Goal: Task Accomplishment & Management: Manage account settings

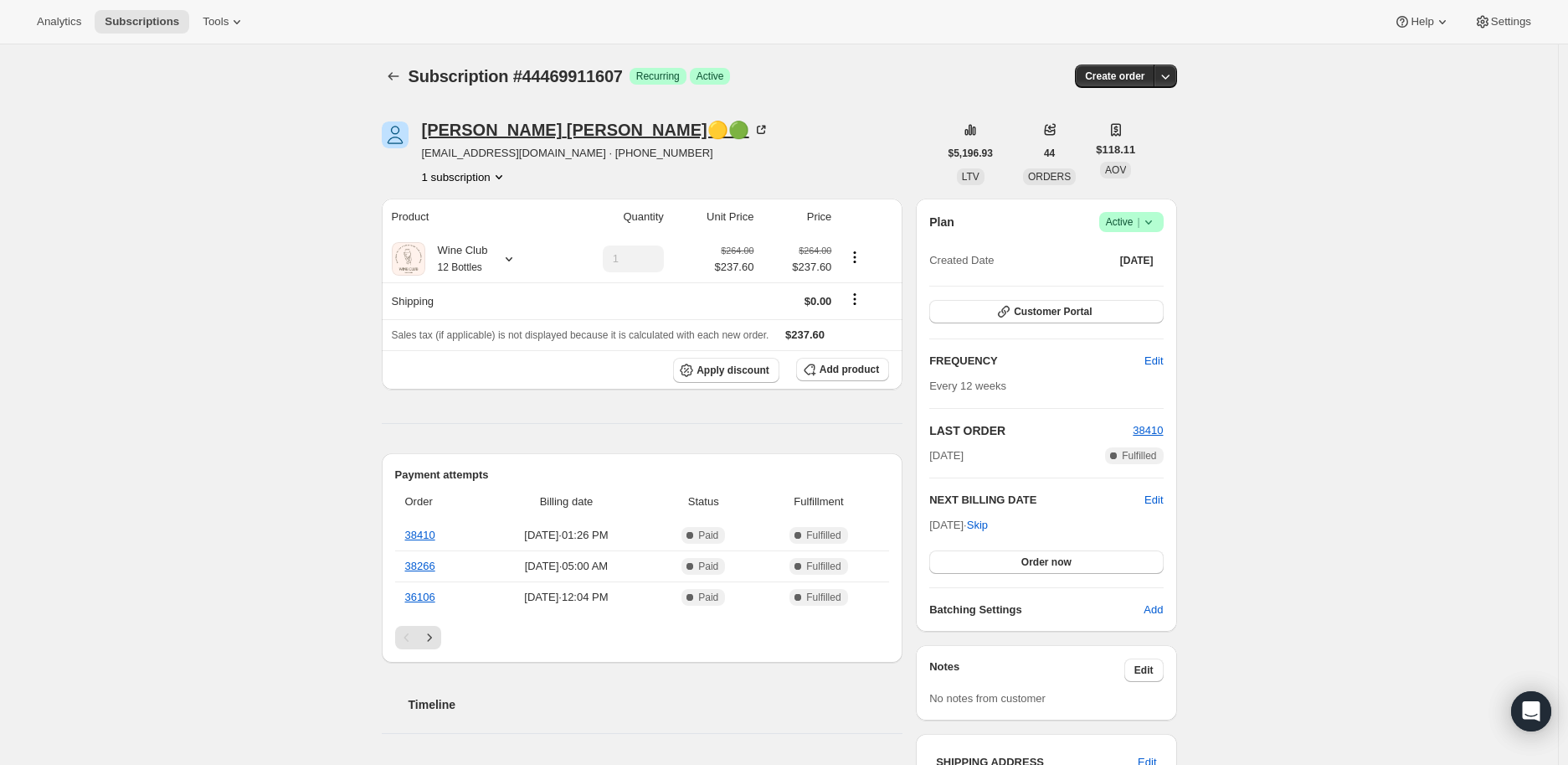
click at [752, 127] on icon at bounding box center [760, 129] width 17 height 17
click at [1048, 310] on span "Customer Portal" at bounding box center [1053, 311] width 78 height 13
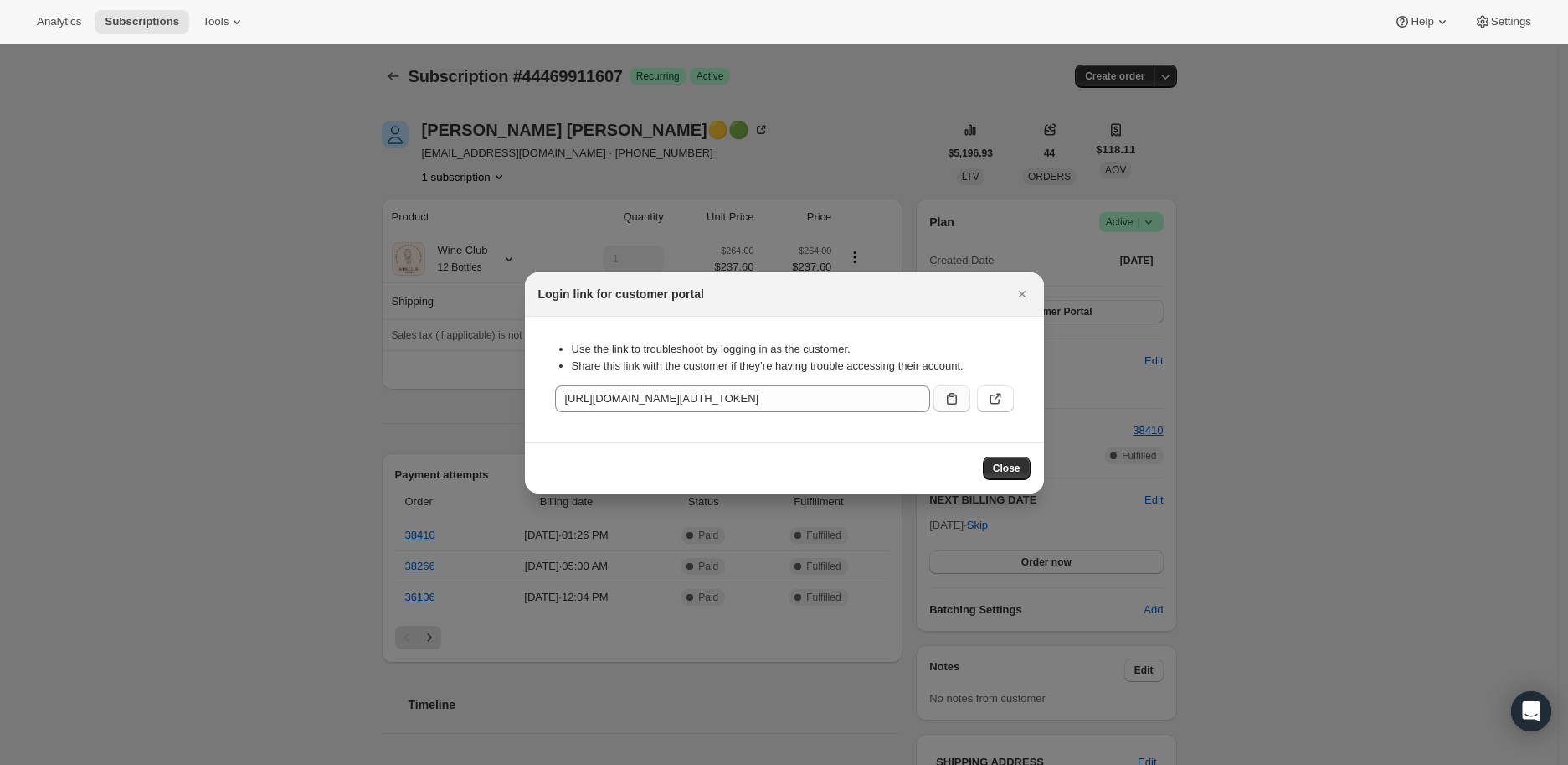
click at [953, 390] on icon ":rc1:" at bounding box center [952, 398] width 17 height 17
click at [1020, 293] on icon "Close" at bounding box center [1022, 294] width 17 height 17
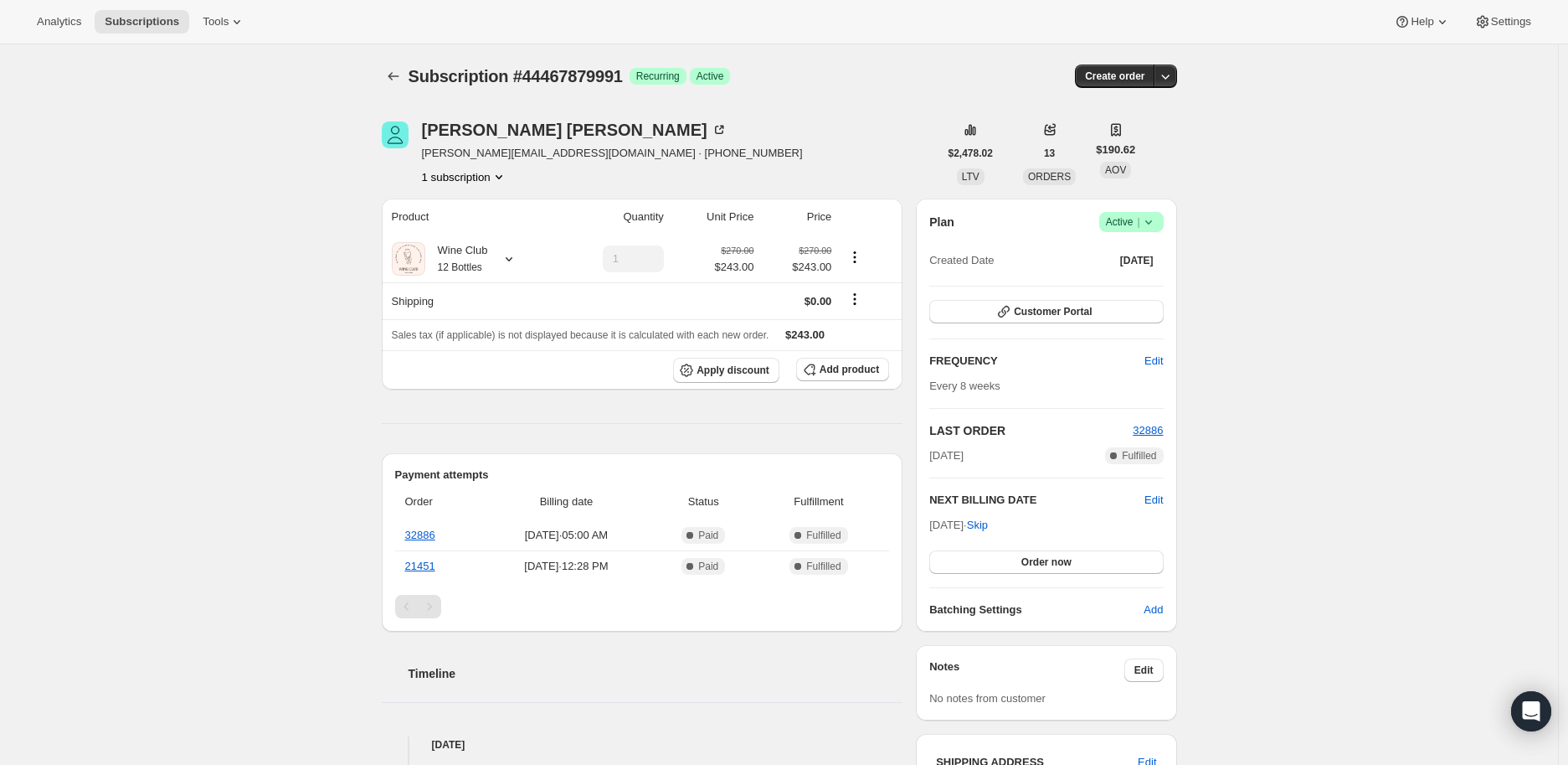
click at [1157, 222] on icon at bounding box center [1149, 222] width 17 height 17
click at [1151, 278] on span "Cancel subscription" at bounding box center [1136, 282] width 95 height 12
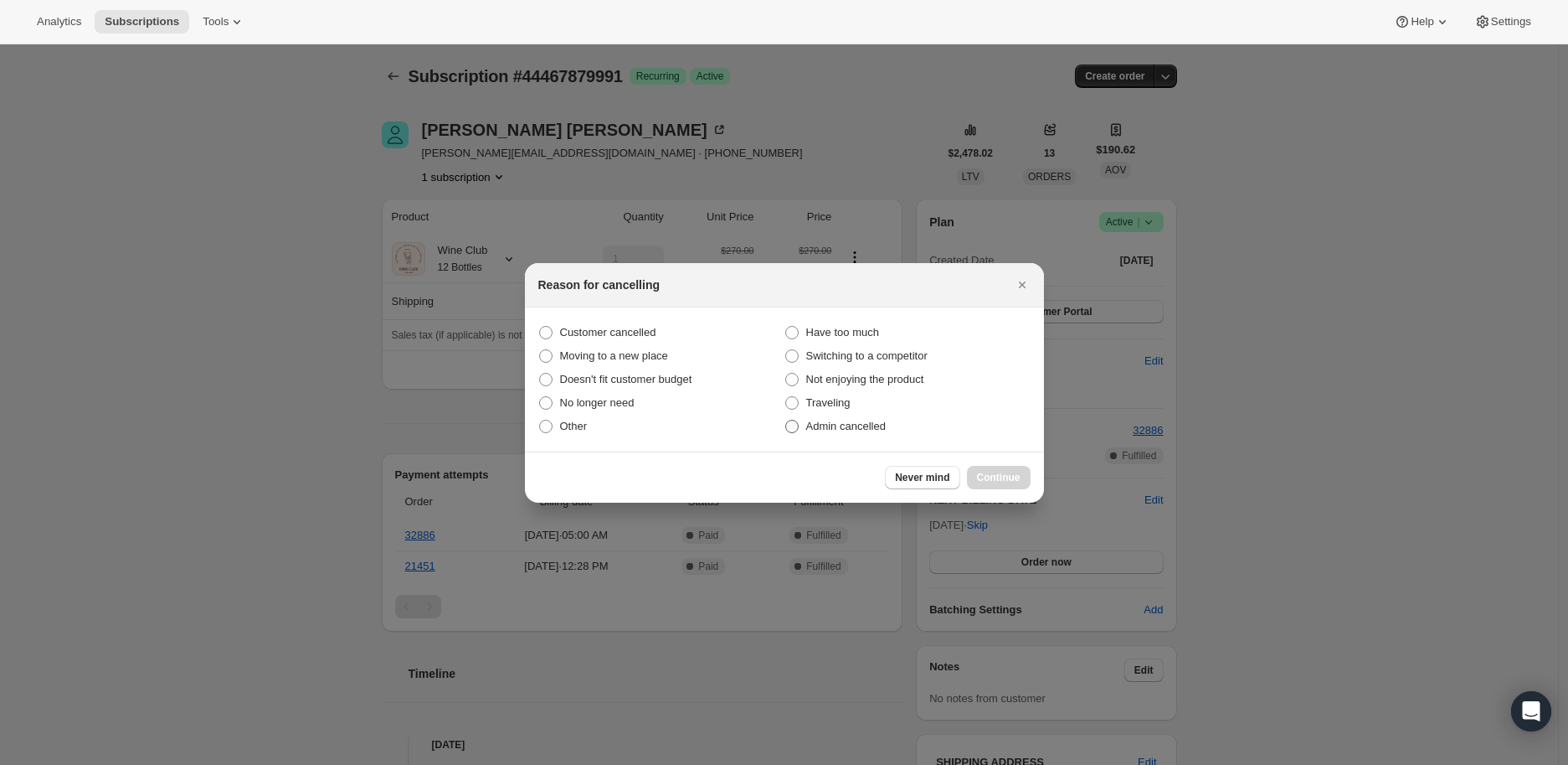
click at [789, 430] on span ":rbl:" at bounding box center [792, 426] width 13 height 13
click at [787, 420] on input "Admin cancelled" at bounding box center [786, 419] width 1 height 1
radio input "true"
click at [1003, 478] on span "Continue" at bounding box center [999, 477] width 44 height 13
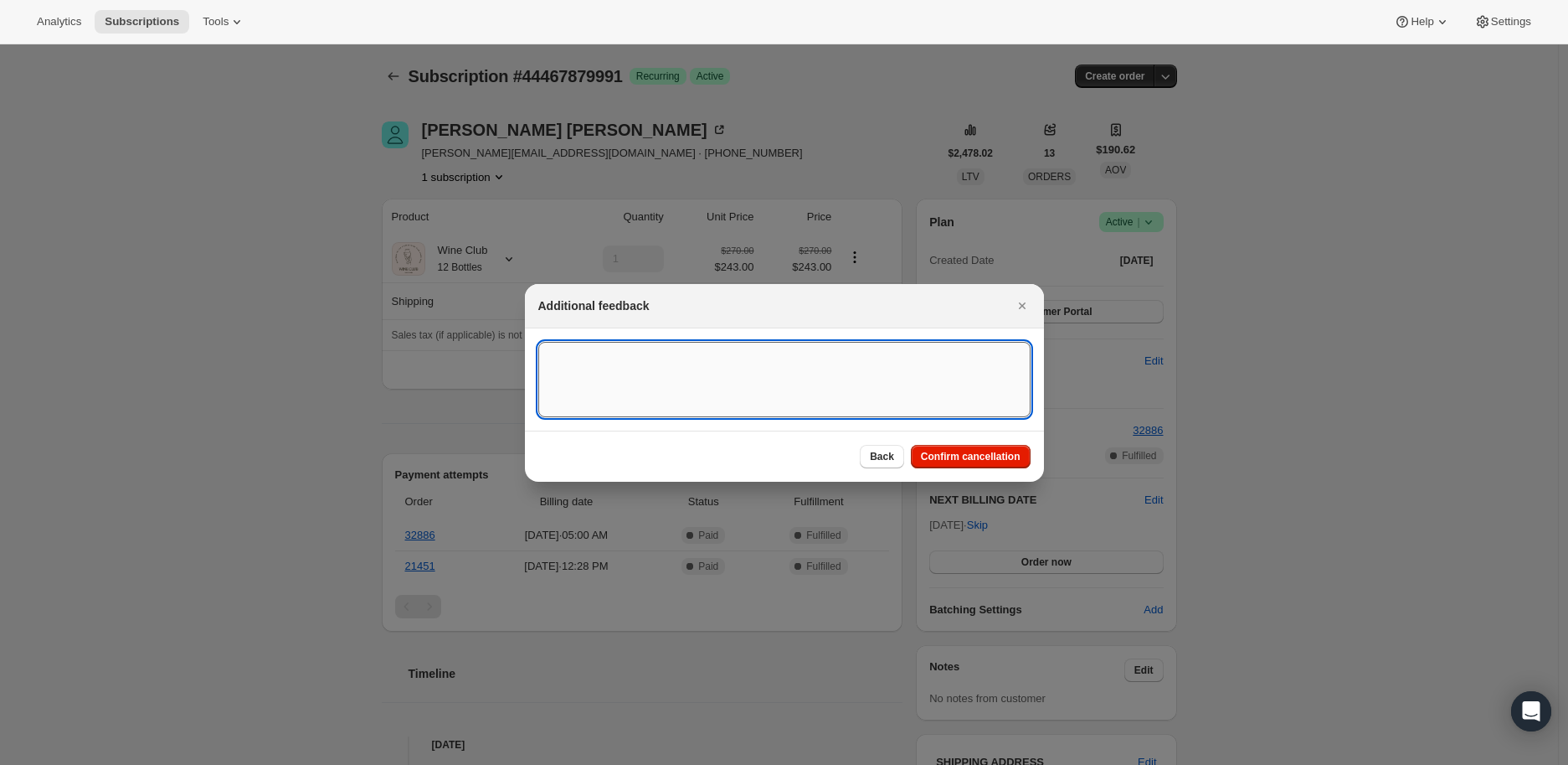
click at [576, 362] on textarea ":rbl:" at bounding box center [785, 380] width 492 height 76
click at [558, 359] on textarea ":rbl:" at bounding box center [785, 380] width 492 height 76
paste textarea "Cheryl Parsons Today at 7:21 AM Hello, I would like to cancel this subscription…"
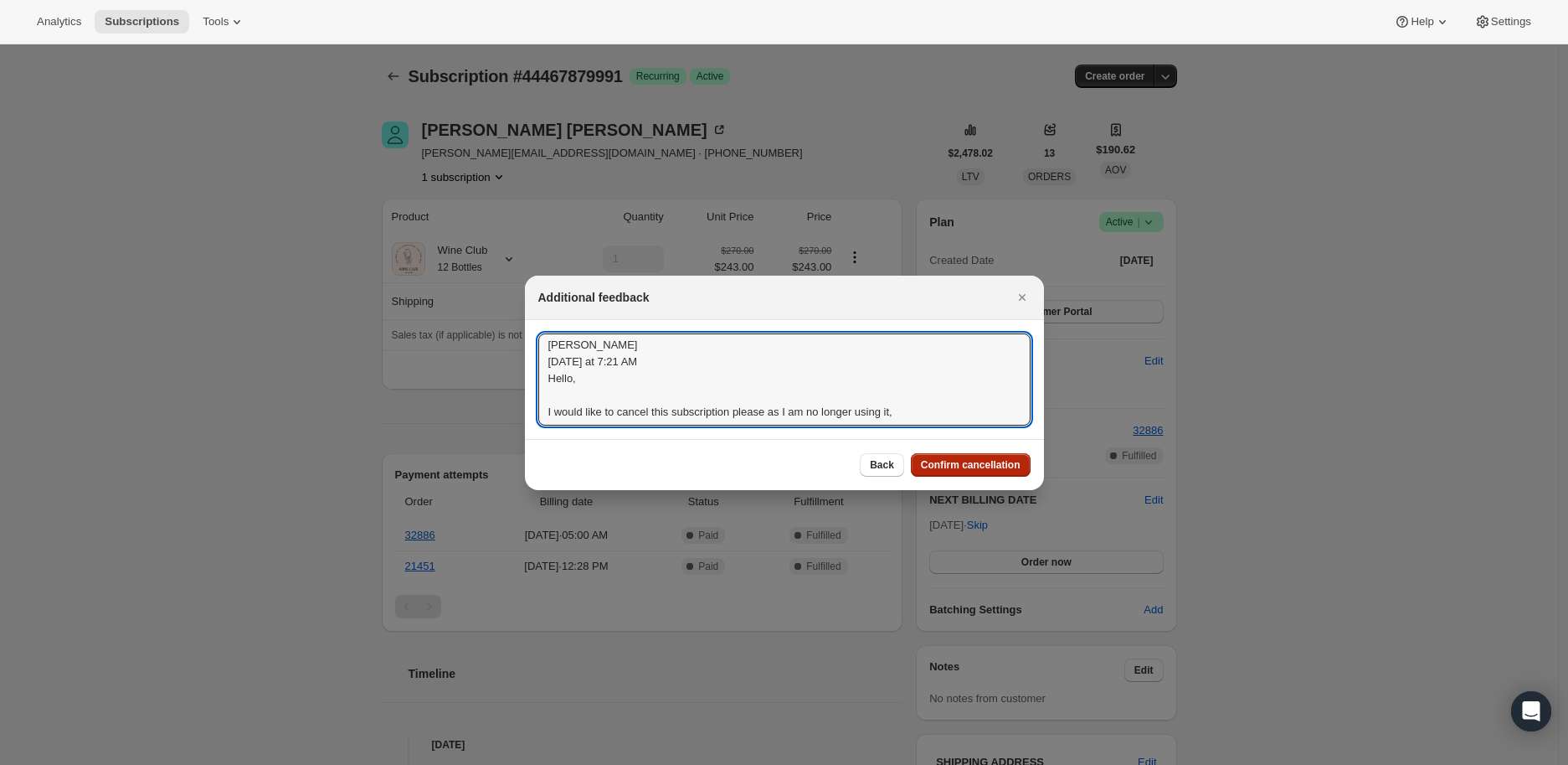
type textarea "Cheryl Parsons Today at 7:21 AM Hello, I would like to cancel this subscription…"
drag, startPoint x: 972, startPoint y: 461, endPoint x: 930, endPoint y: 456, distance: 42.3
click at [971, 461] on span "Confirm cancellation" at bounding box center [970, 464] width 99 height 13
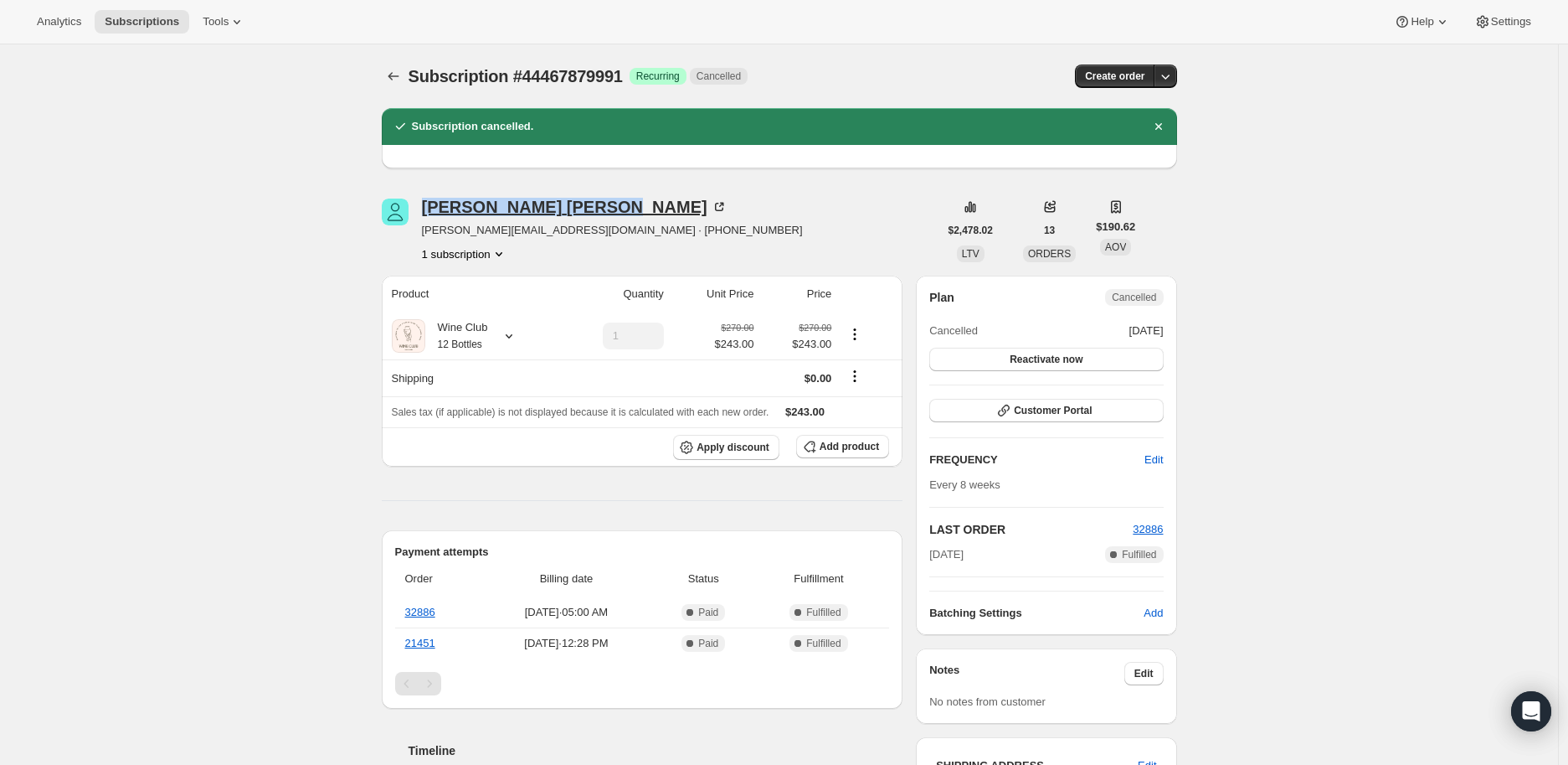
drag, startPoint x: 417, startPoint y: 206, endPoint x: 541, endPoint y: 206, distance: 124.0
click at [541, 206] on div "Cheryl Parsons cheryl@thepeacelily.com · +19123249716 1 subscription" at bounding box center [660, 230] width 557 height 63
copy div "Cheryl Parsons"
click at [509, 333] on icon at bounding box center [509, 336] width 17 height 17
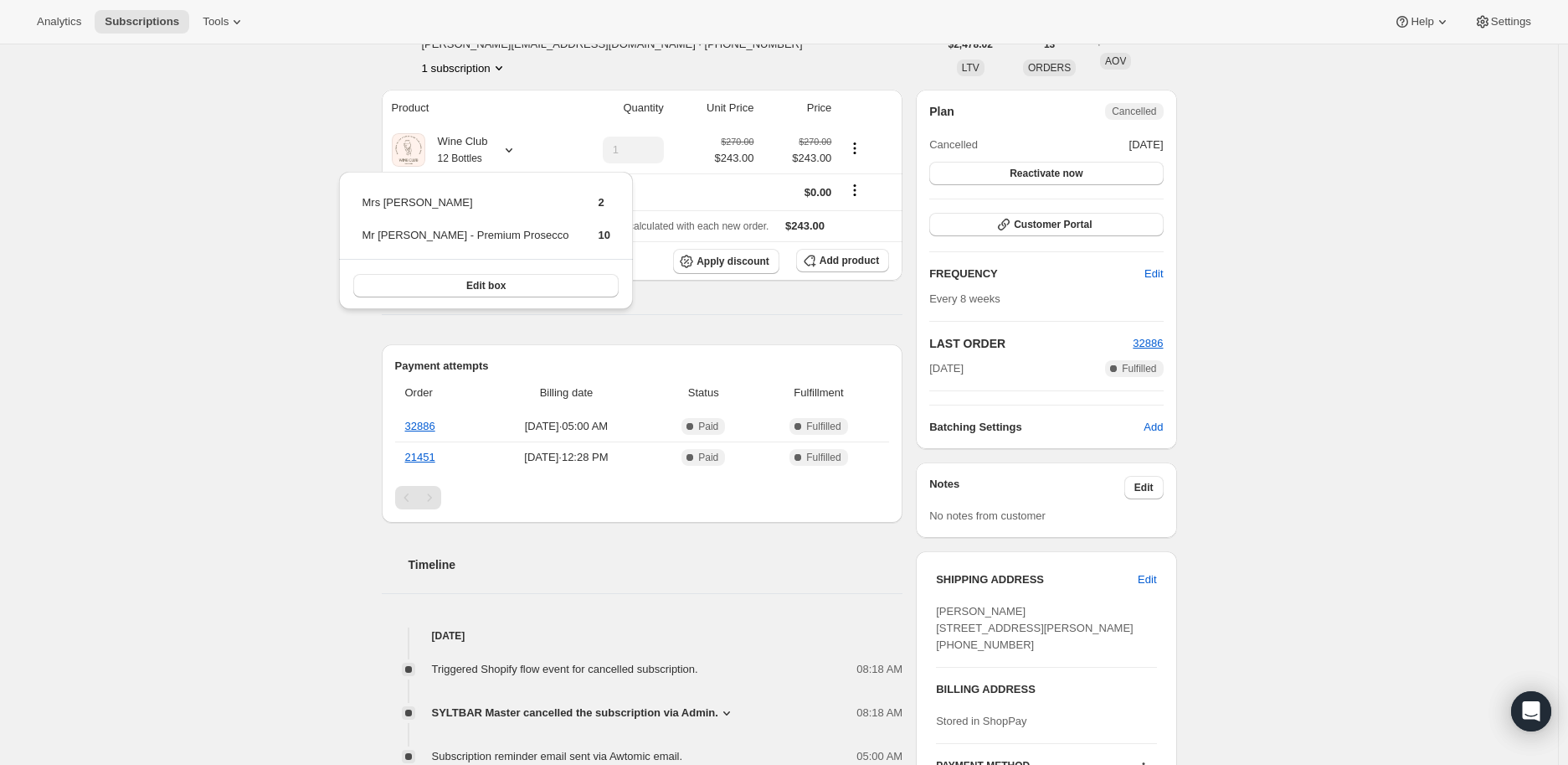
scroll to position [279, 0]
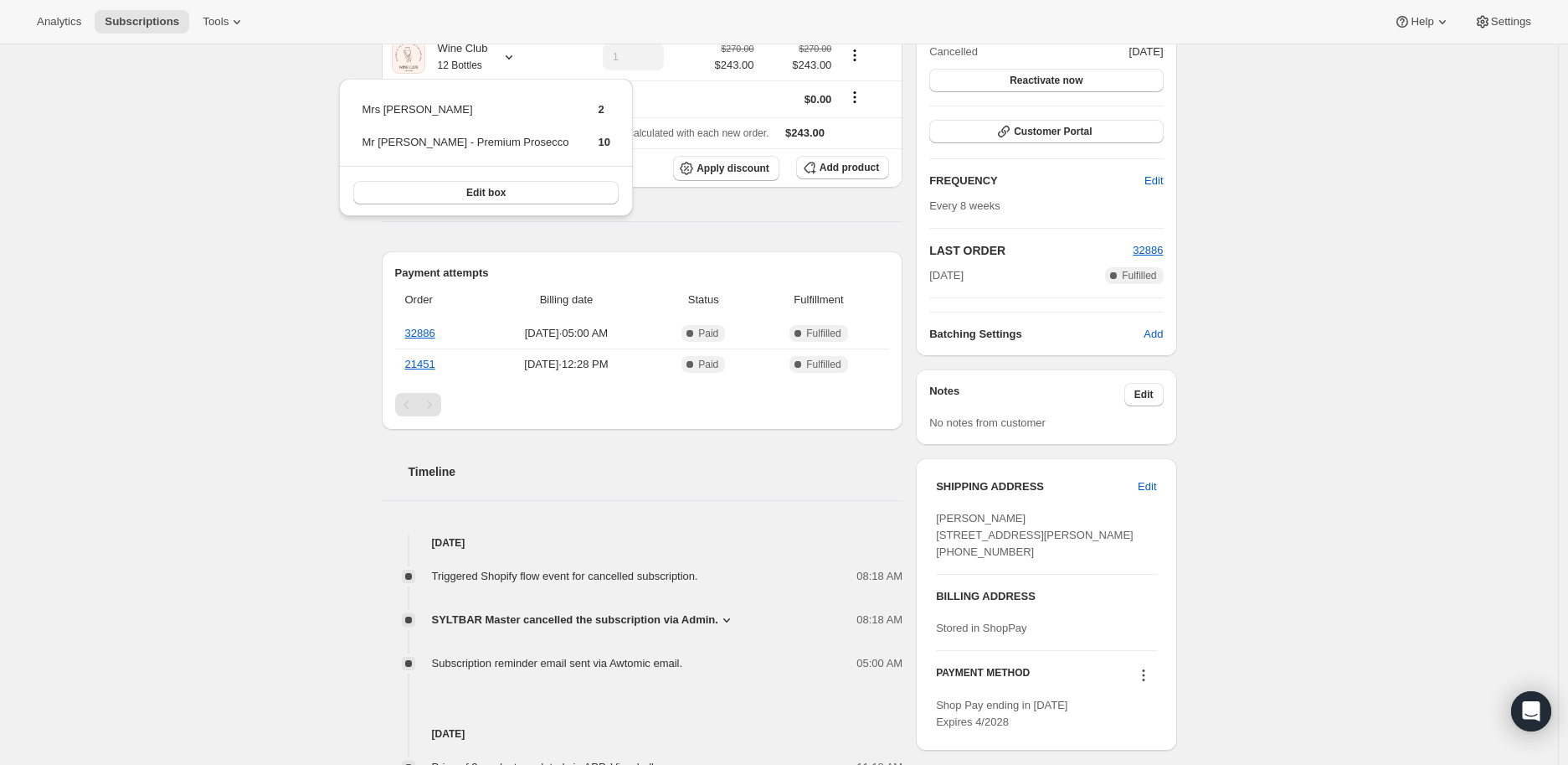
click at [718, 615] on icon at bounding box center [726, 619] width 17 height 17
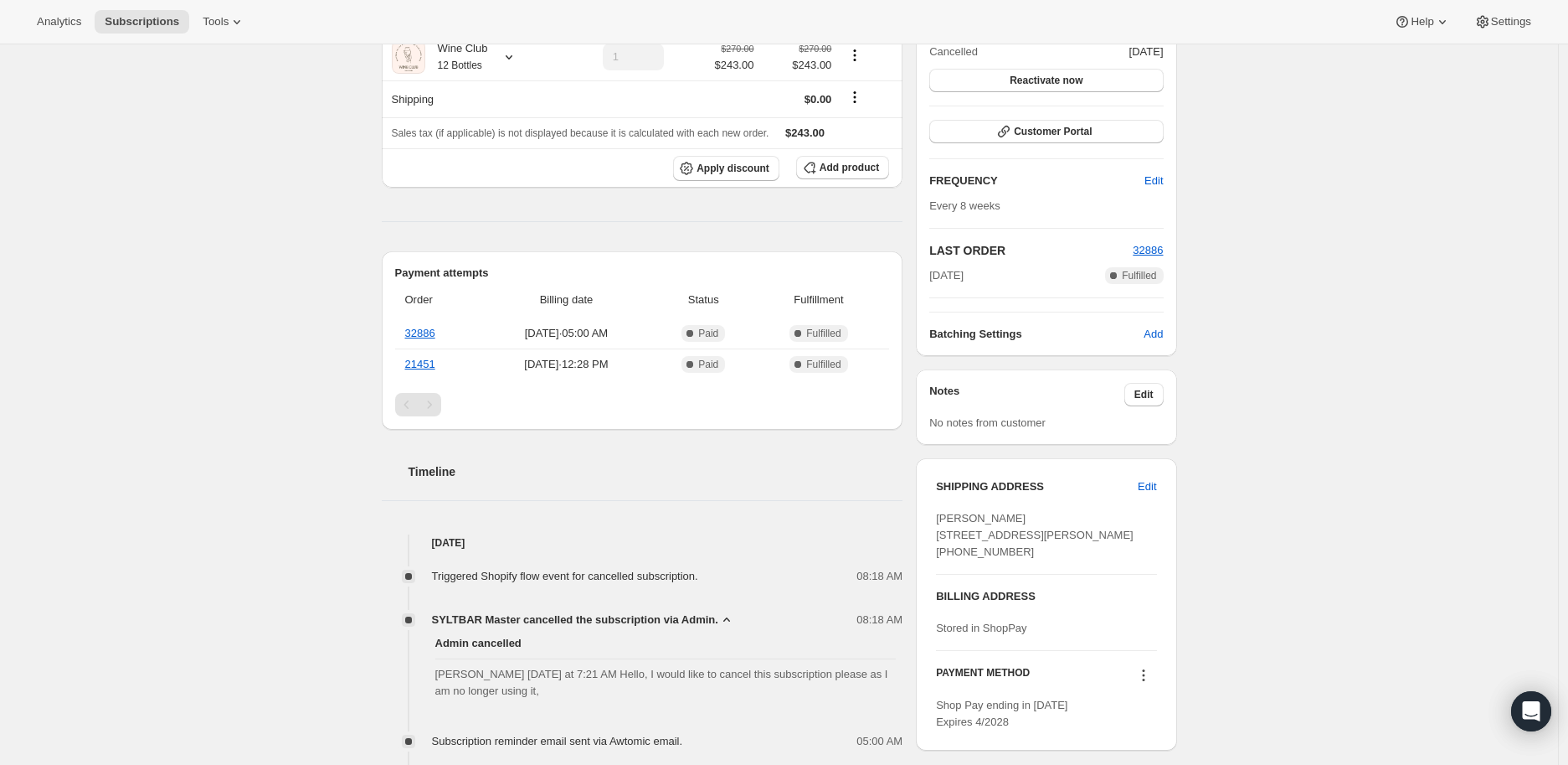
scroll to position [372, 0]
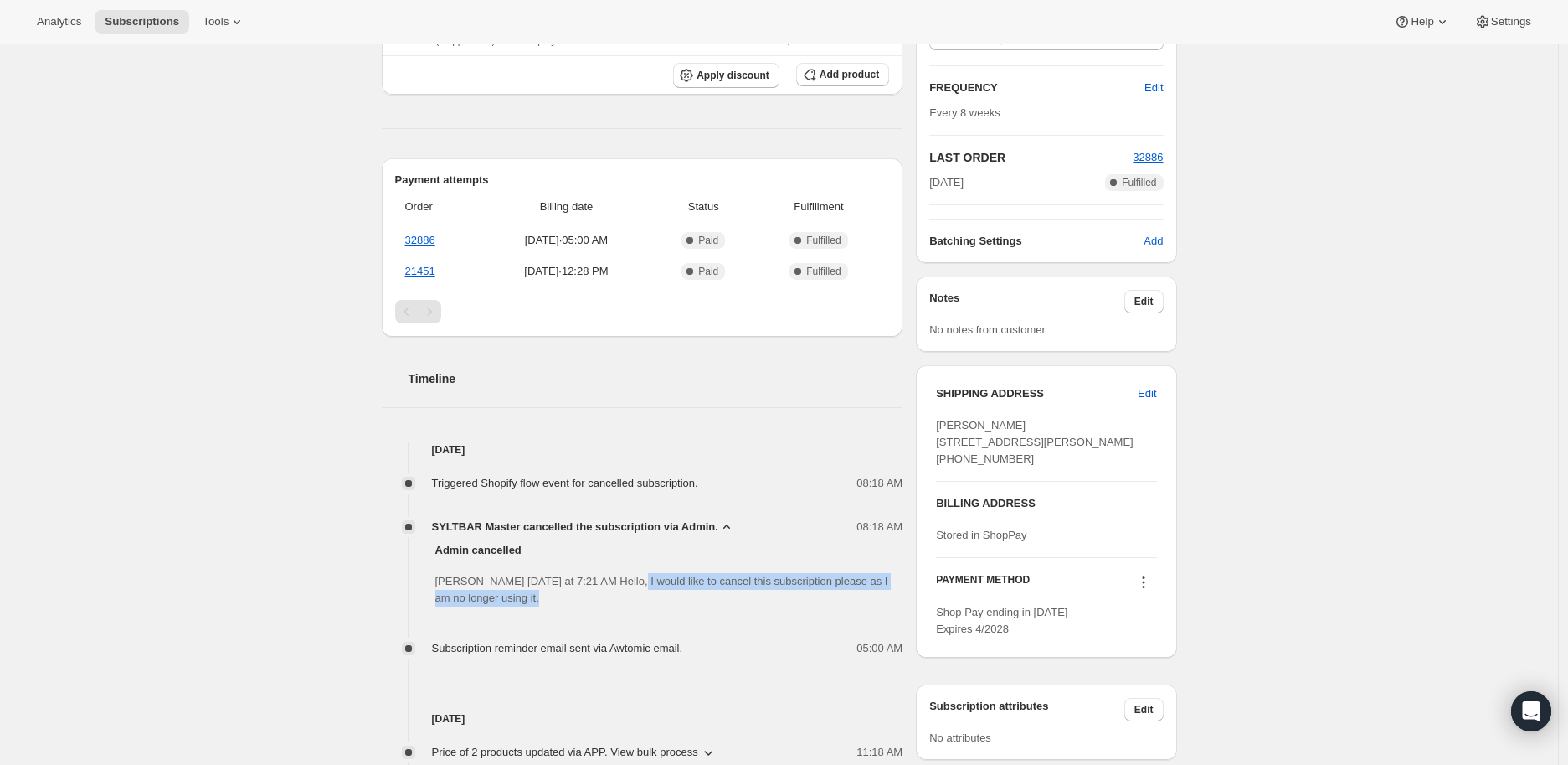
drag, startPoint x: 627, startPoint y: 582, endPoint x: 631, endPoint y: 601, distance: 19.4
click at [631, 601] on span "Cheryl Parsons Today at 7:21 AM Hello, I would like to cancel this subscription…" at bounding box center [665, 590] width 461 height 33
copy span "I would like to cancel this subscription please as I am no longer using it,"
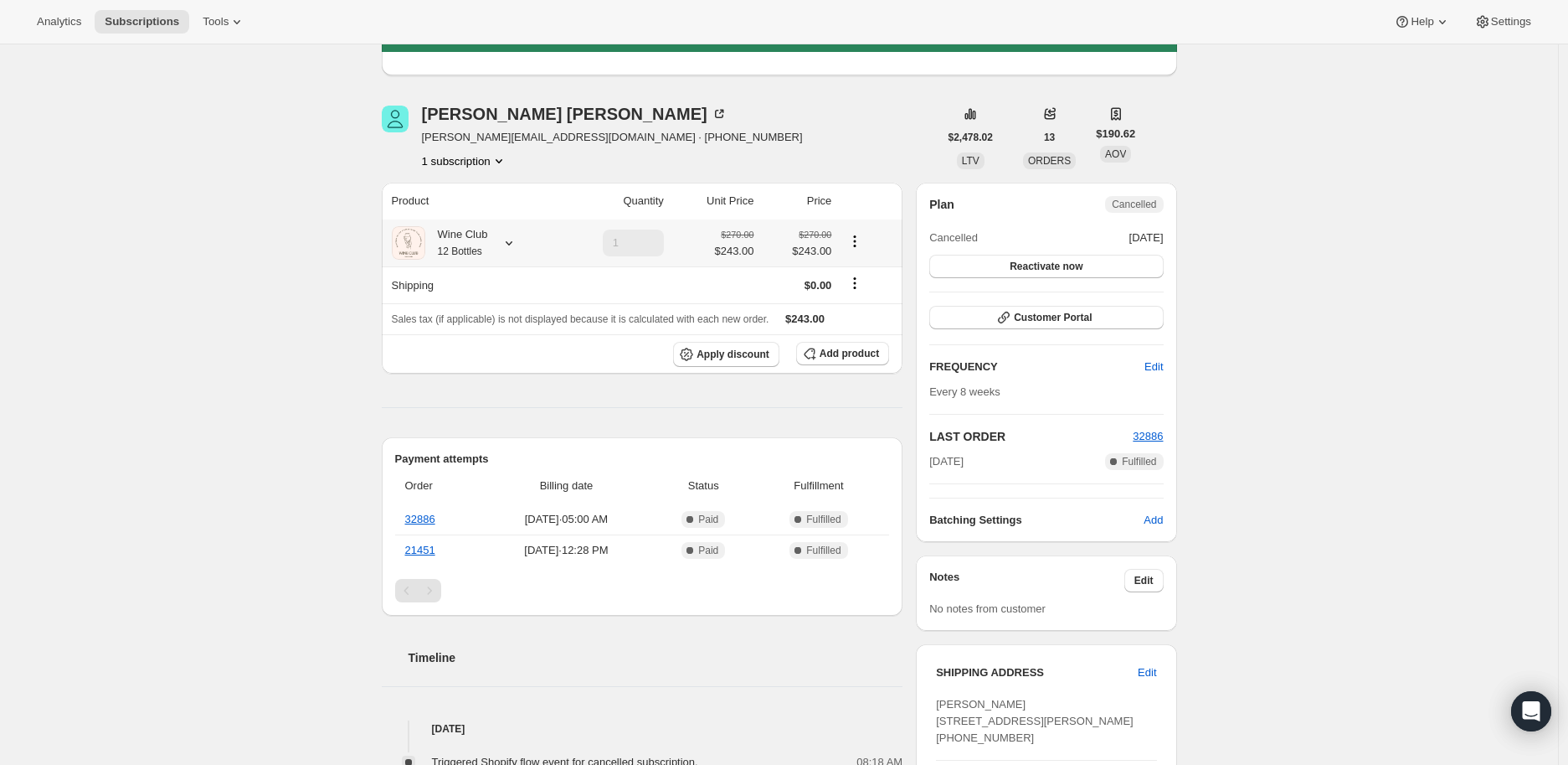
scroll to position [0, 0]
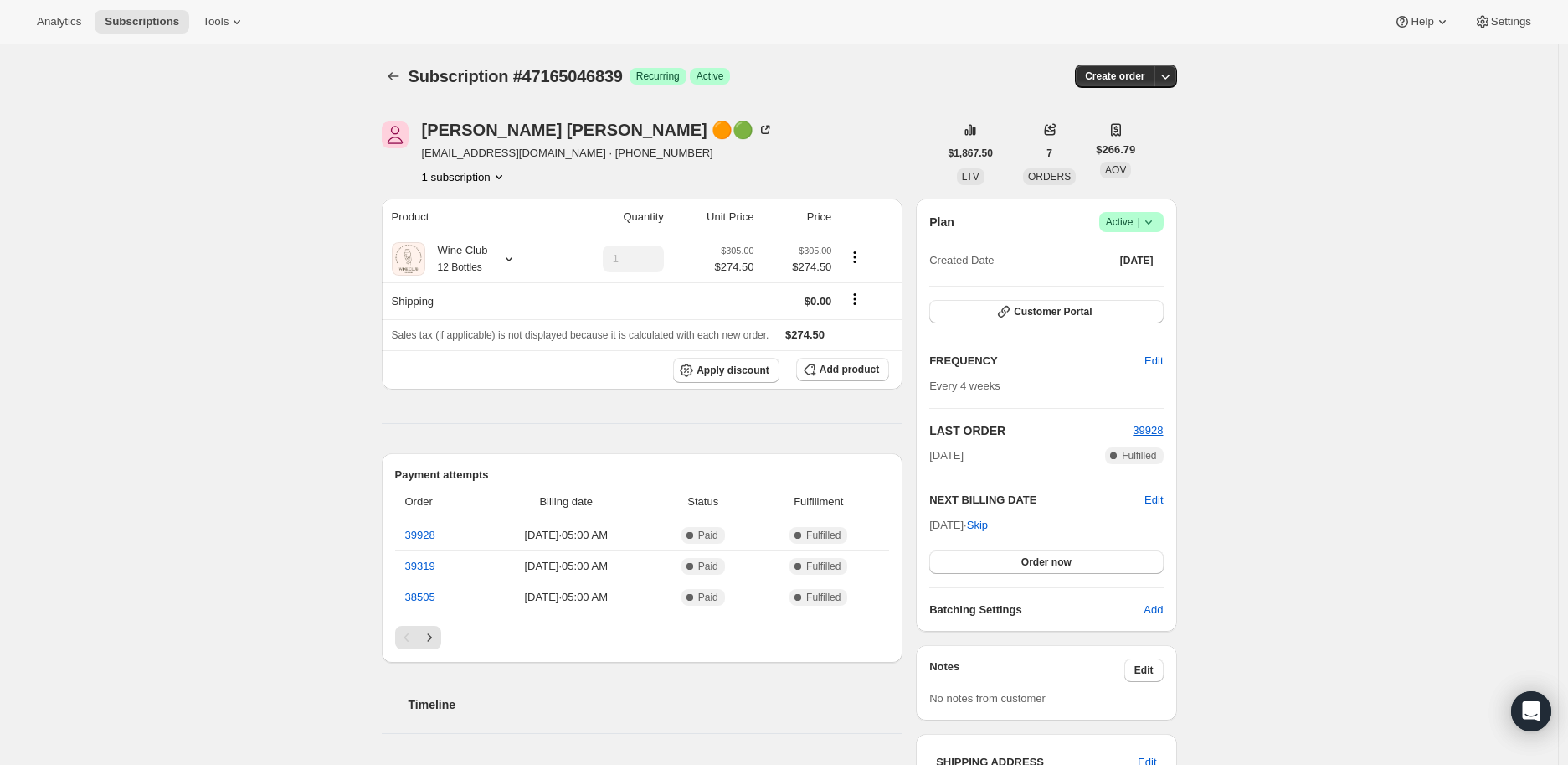
click at [1156, 222] on icon at bounding box center [1149, 222] width 17 height 17
click at [1142, 280] on span "Cancel subscription" at bounding box center [1136, 282] width 95 height 12
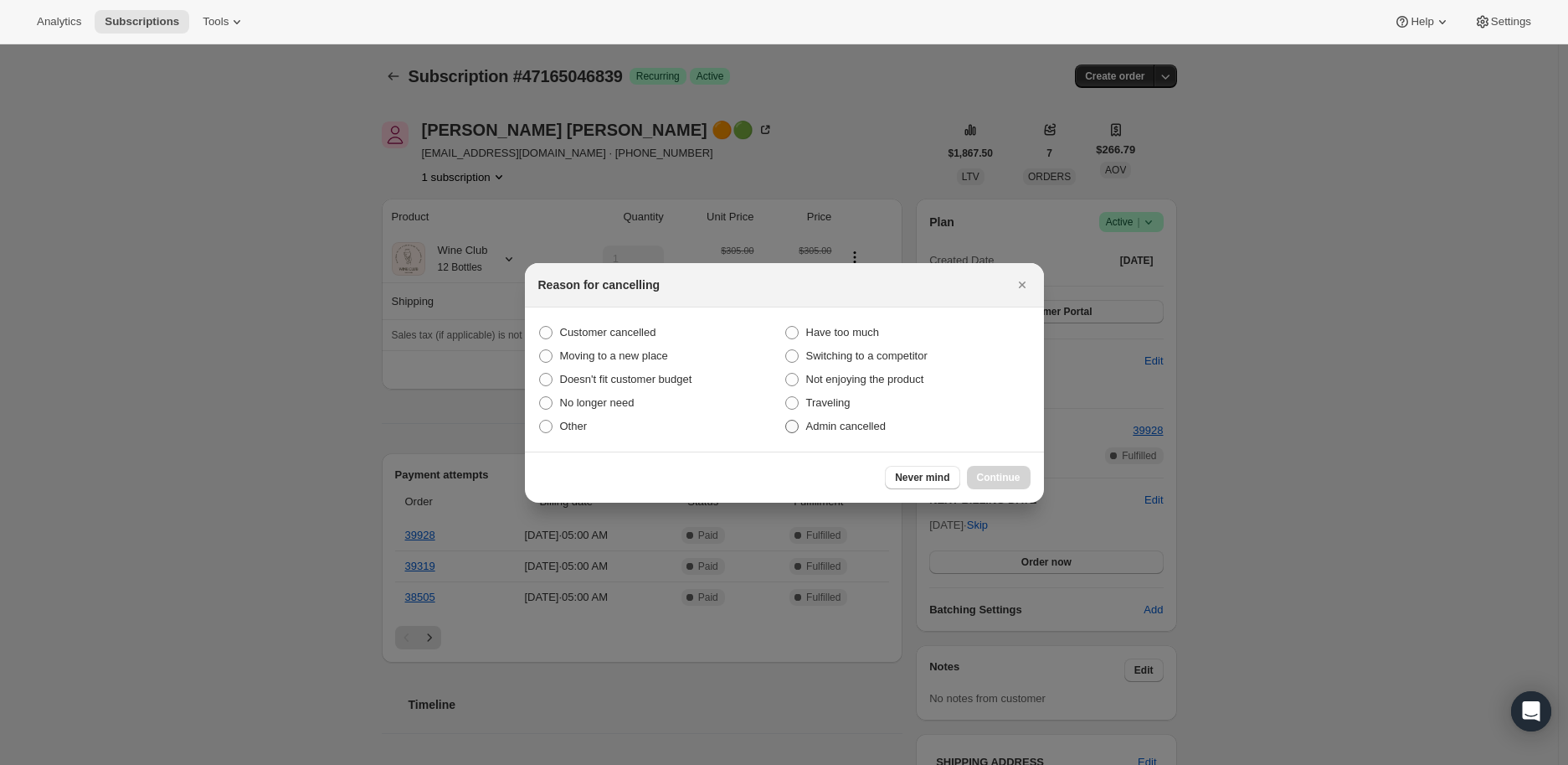
drag, startPoint x: 786, startPoint y: 424, endPoint x: 798, endPoint y: 430, distance: 13.4
click at [793, 428] on span ":rbl:" at bounding box center [792, 426] width 13 height 13
click at [787, 420] on input "Admin cancelled" at bounding box center [786, 419] width 1 height 1
radio input "true"
click at [1003, 483] on span "Continue" at bounding box center [999, 477] width 44 height 13
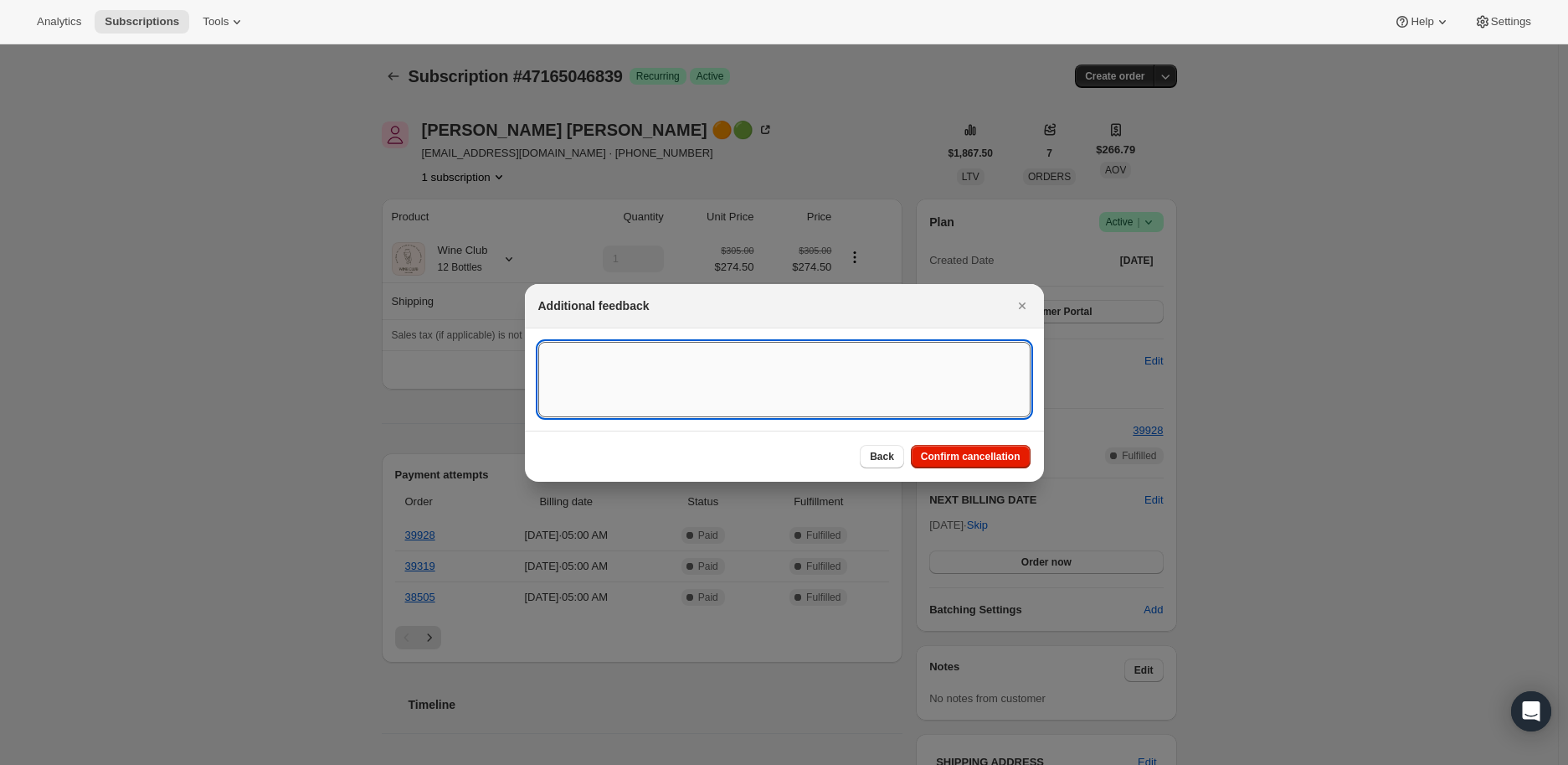
click at [598, 359] on textarea ":rbl:" at bounding box center [785, 380] width 492 height 76
click at [567, 358] on textarea ":rbl:" at bounding box center [785, 380] width 492 height 76
paste textarea "Thanks for the quick response. We really enjoy the wine but have not been drink…"
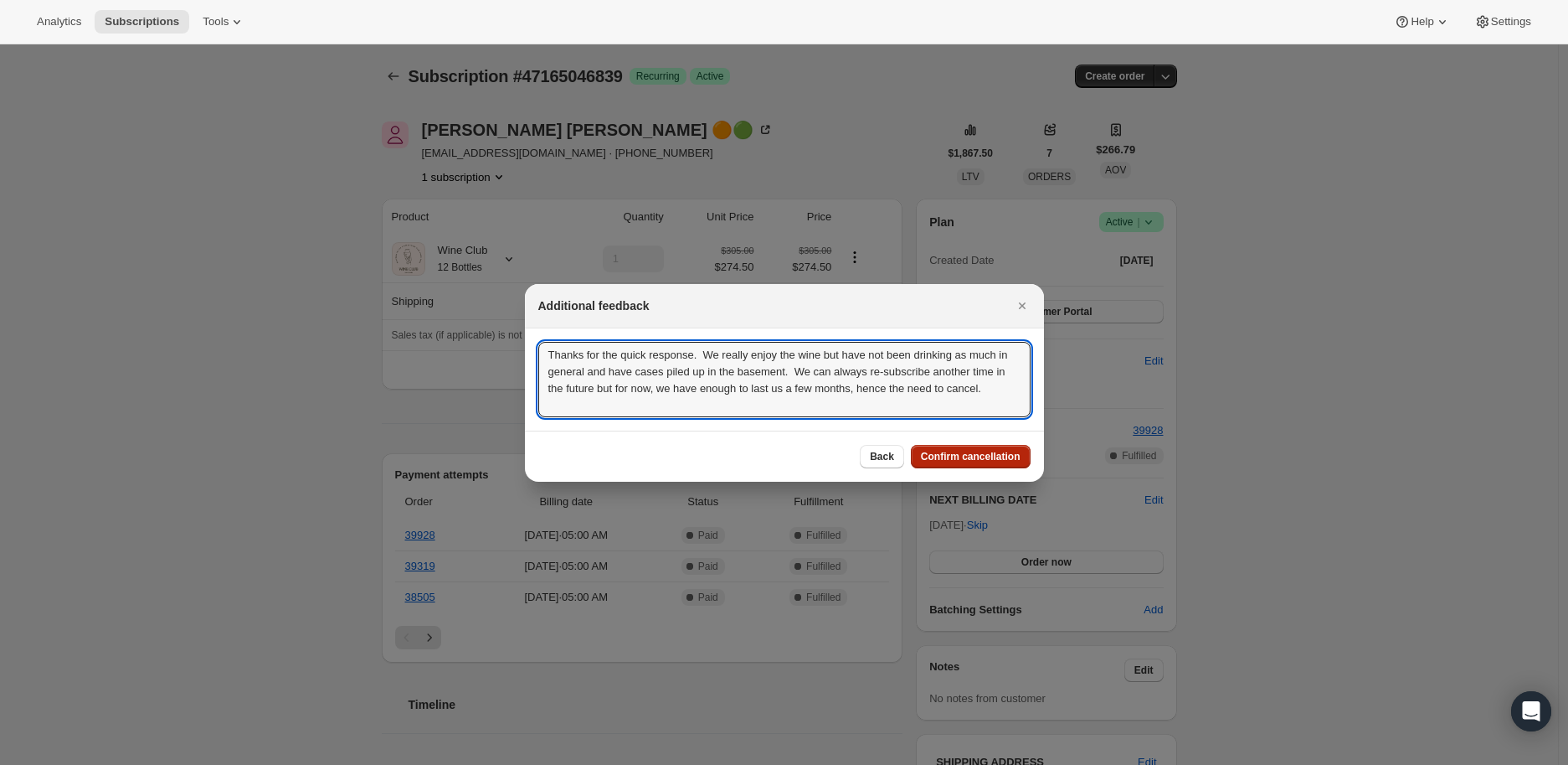
type textarea "Thanks for the quick response. We really enjoy the wine but have not been drink…"
click at [960, 453] on span "Confirm cancellation" at bounding box center [970, 456] width 99 height 13
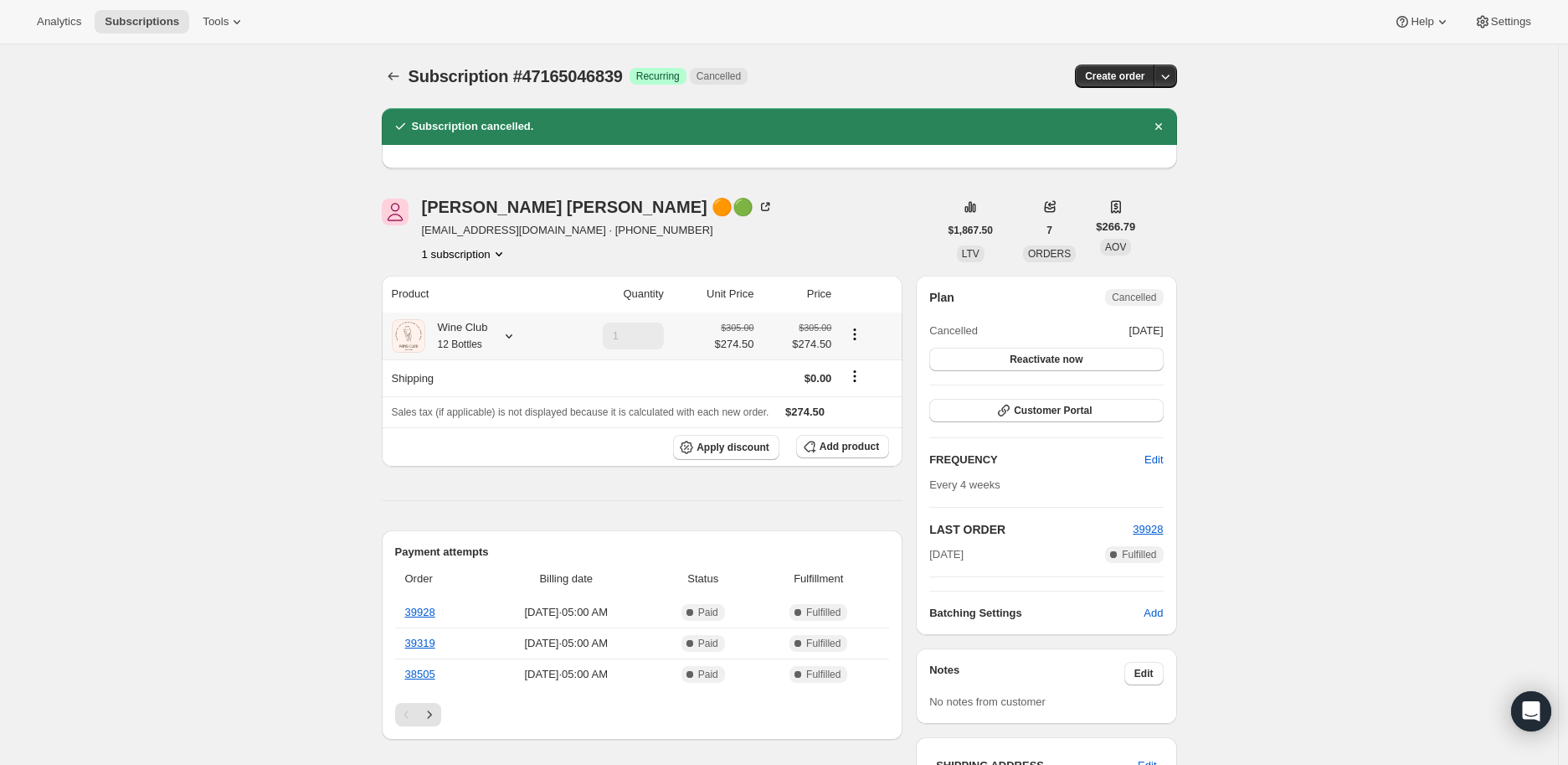
click at [512, 339] on icon at bounding box center [509, 336] width 17 height 17
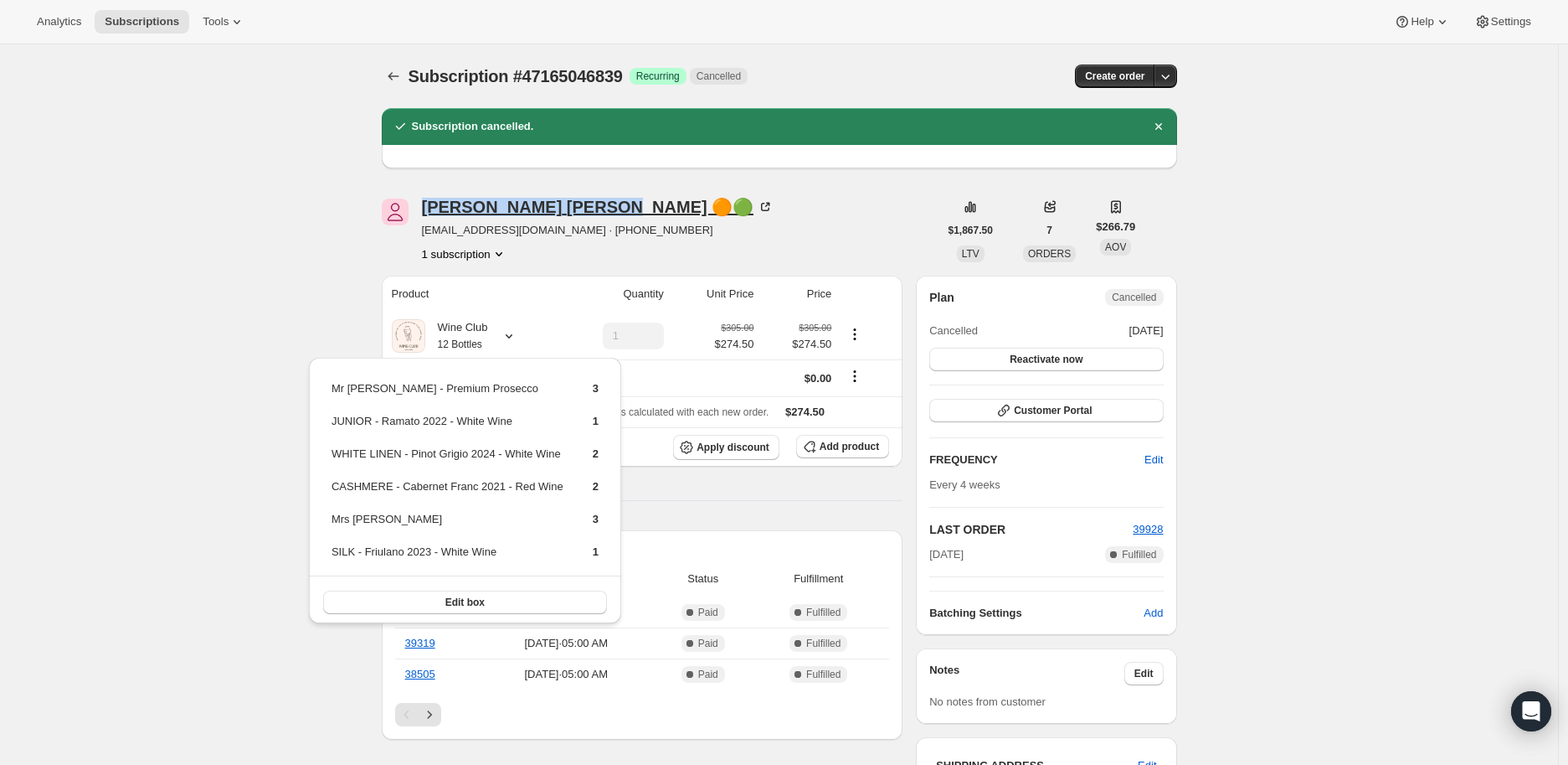
drag, startPoint x: 420, startPoint y: 208, endPoint x: 550, endPoint y: 208, distance: 130.0
click at [550, 208] on div "[PERSON_NAME] 🟠🟢 [EMAIL_ADDRESS][DOMAIN_NAME] · [PHONE_NUMBER] 1 subscription" at bounding box center [660, 230] width 557 height 63
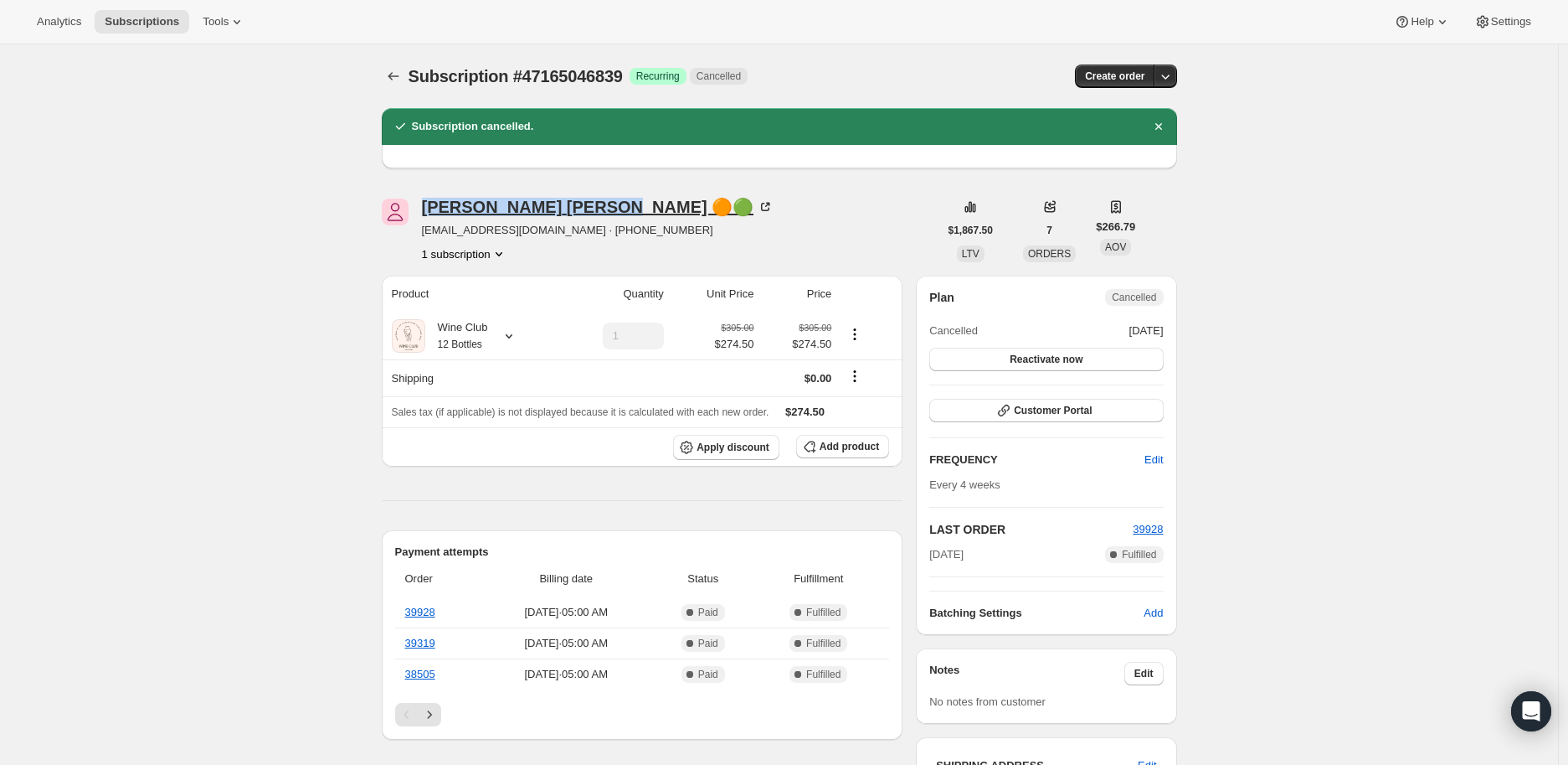
copy div "[PERSON_NAME]"
